Goal: Navigation & Orientation: Find specific page/section

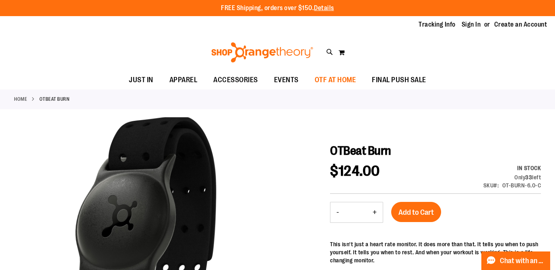
click at [347, 78] on span "OTF AT HOME" at bounding box center [335, 80] width 41 height 18
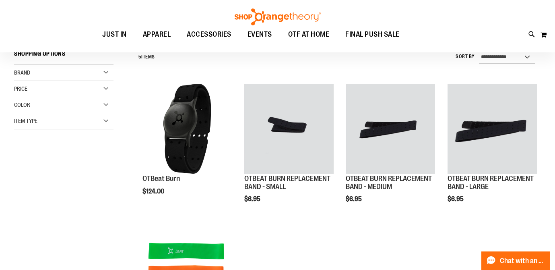
scroll to position [72, 0]
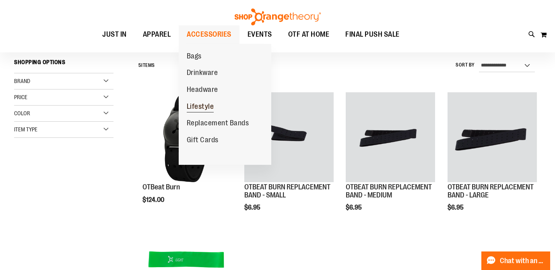
click at [199, 103] on span "Lifestyle" at bounding box center [200, 107] width 27 height 10
click at [210, 36] on span "ACCESSORIES" at bounding box center [209, 34] width 45 height 18
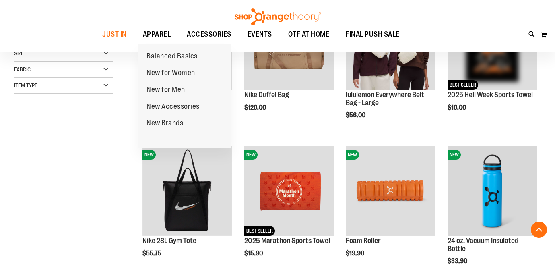
scroll to position [165, 0]
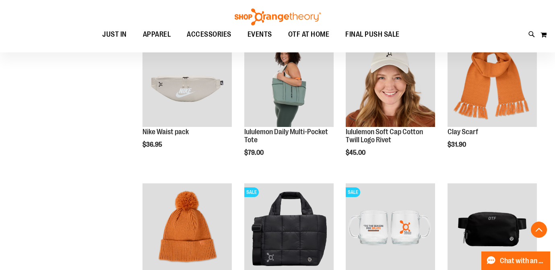
scroll to position [683, 0]
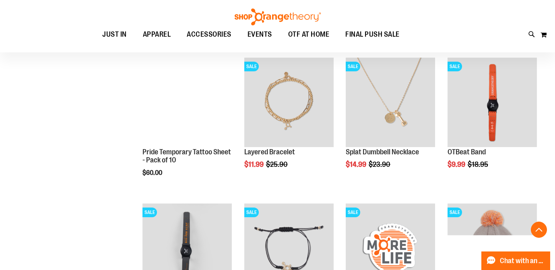
scroll to position [969, 0]
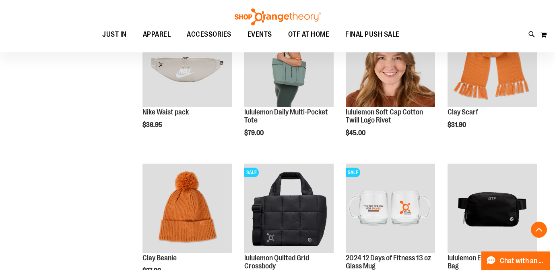
scroll to position [276, 0]
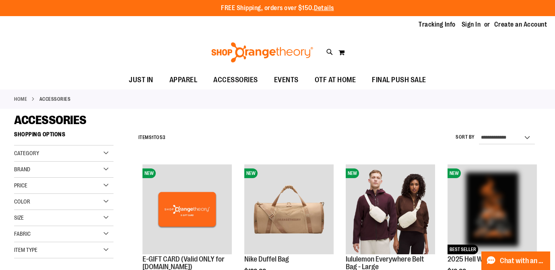
click at [23, 99] on link "Home" at bounding box center [20, 98] width 13 height 7
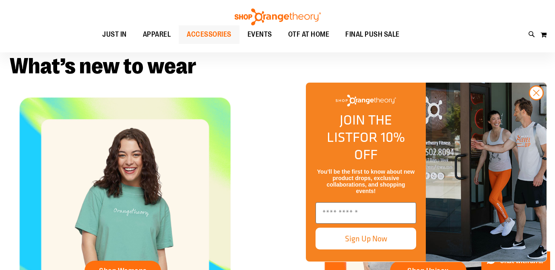
scroll to position [240, 0]
